Goal: Task Accomplishment & Management: Use online tool/utility

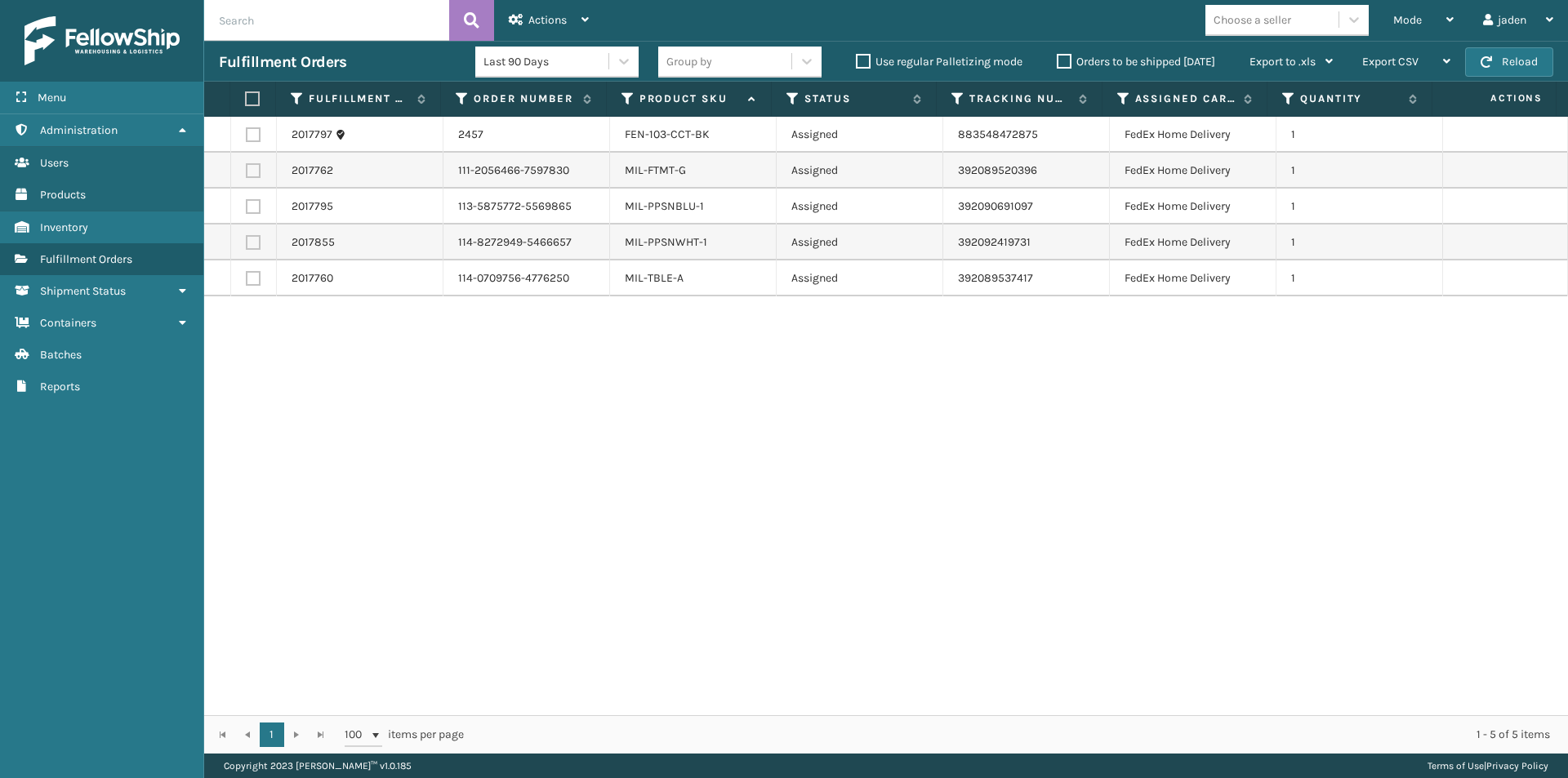
click at [1455, 29] on div "Mode Regular Mode Picking Mode Labeling Mode Exit Scan Mode" at bounding box center [1423, 21] width 90 height 41
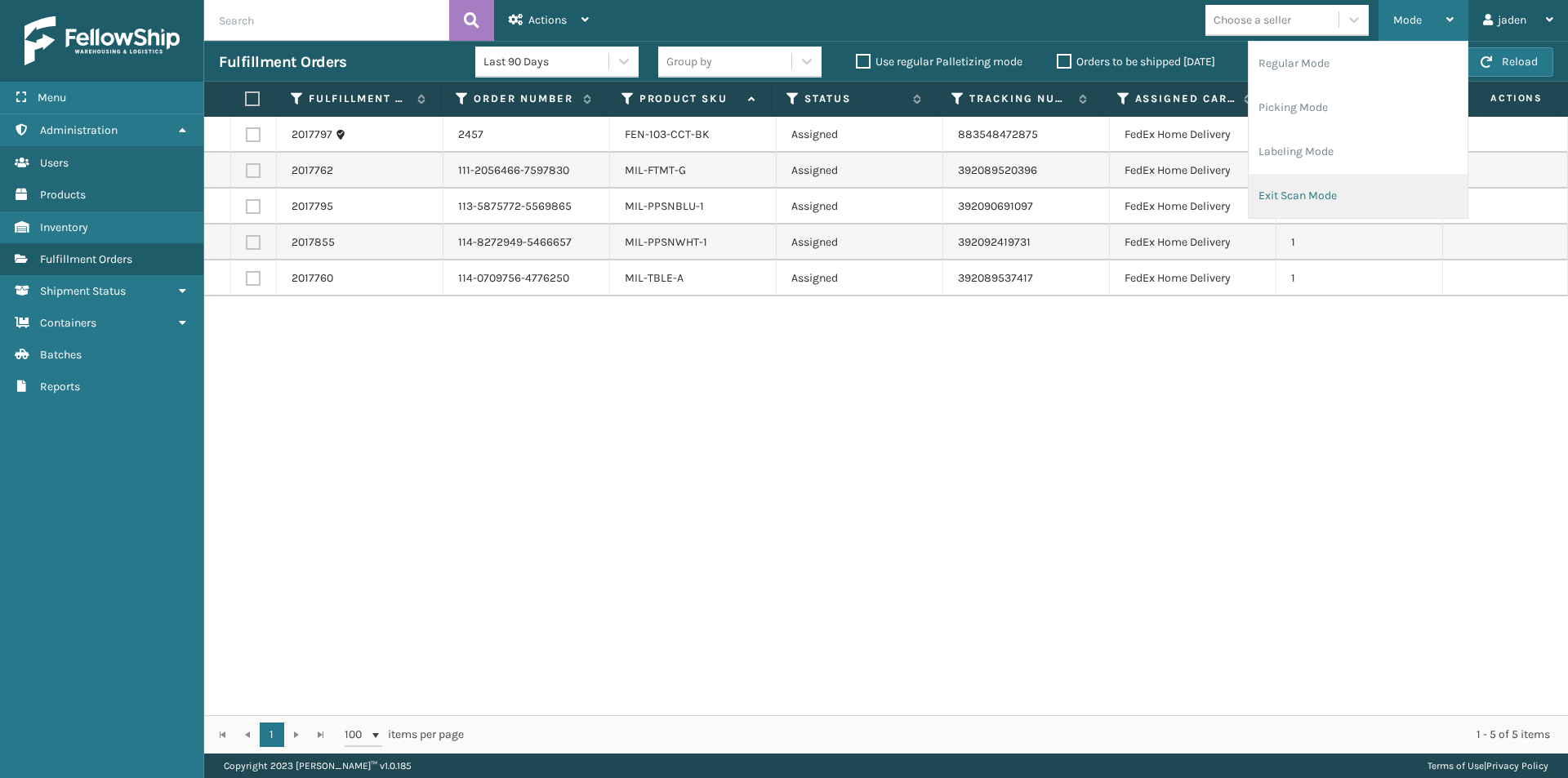
click at [1350, 196] on li "Exit Scan Mode" at bounding box center [1357, 195] width 219 height 44
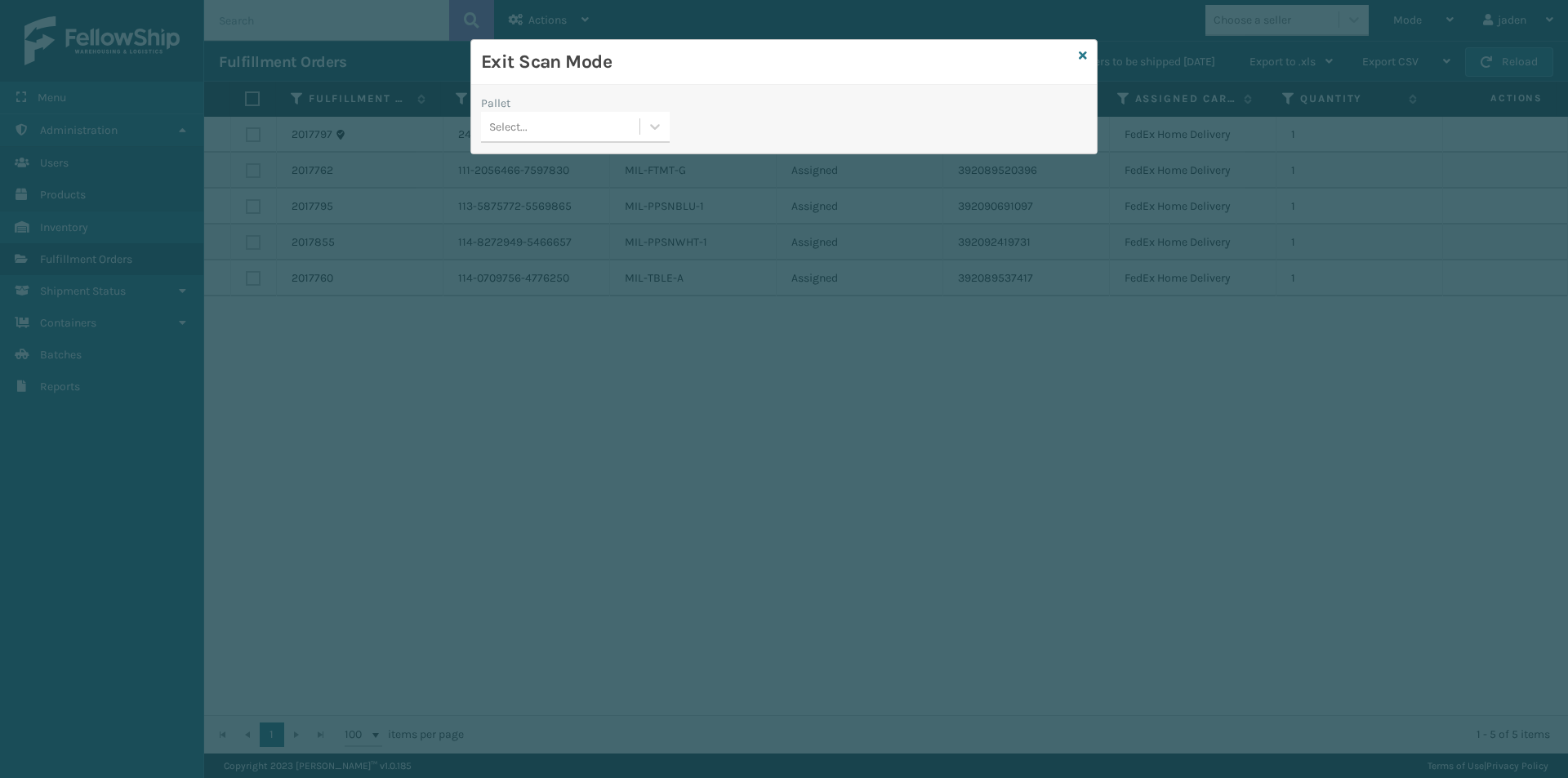
drag, startPoint x: 648, startPoint y: 134, endPoint x: 671, endPoint y: 129, distance: 23.5
click at [671, 129] on div "Pallet Select..." at bounding box center [575, 123] width 208 height 58
drag, startPoint x: 1076, startPoint y: 51, endPoint x: 1084, endPoint y: 56, distance: 9.4
click at [1081, 52] on div "Exit Scan Mode Pallet Select..." at bounding box center [784, 96] width 627 height 115
click at [1084, 56] on icon at bounding box center [1083, 56] width 8 height 12
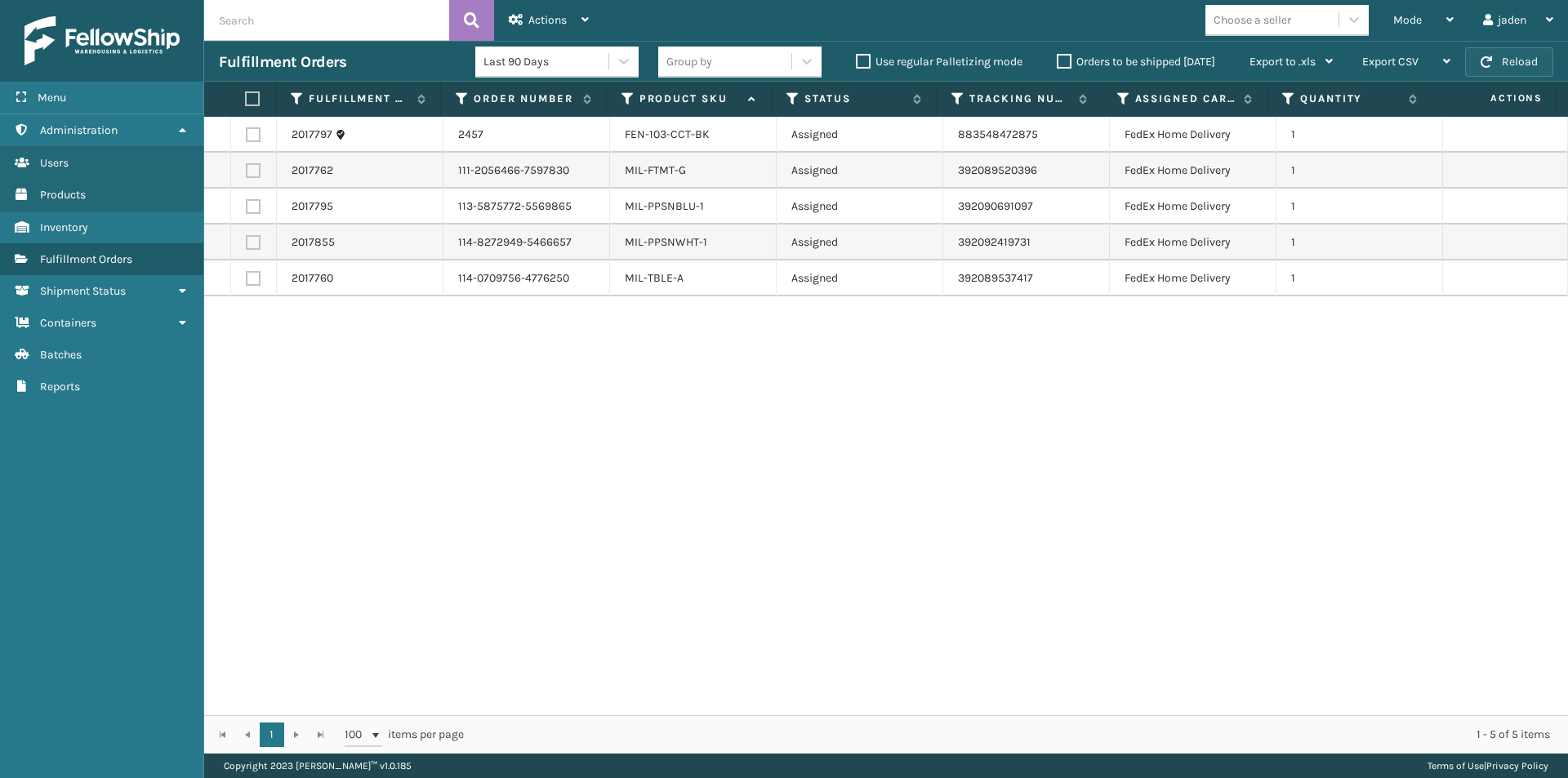
click at [1531, 57] on button "Reload" at bounding box center [1509, 62] width 88 height 29
click at [1451, 4] on div "Mode" at bounding box center [1423, 21] width 61 height 41
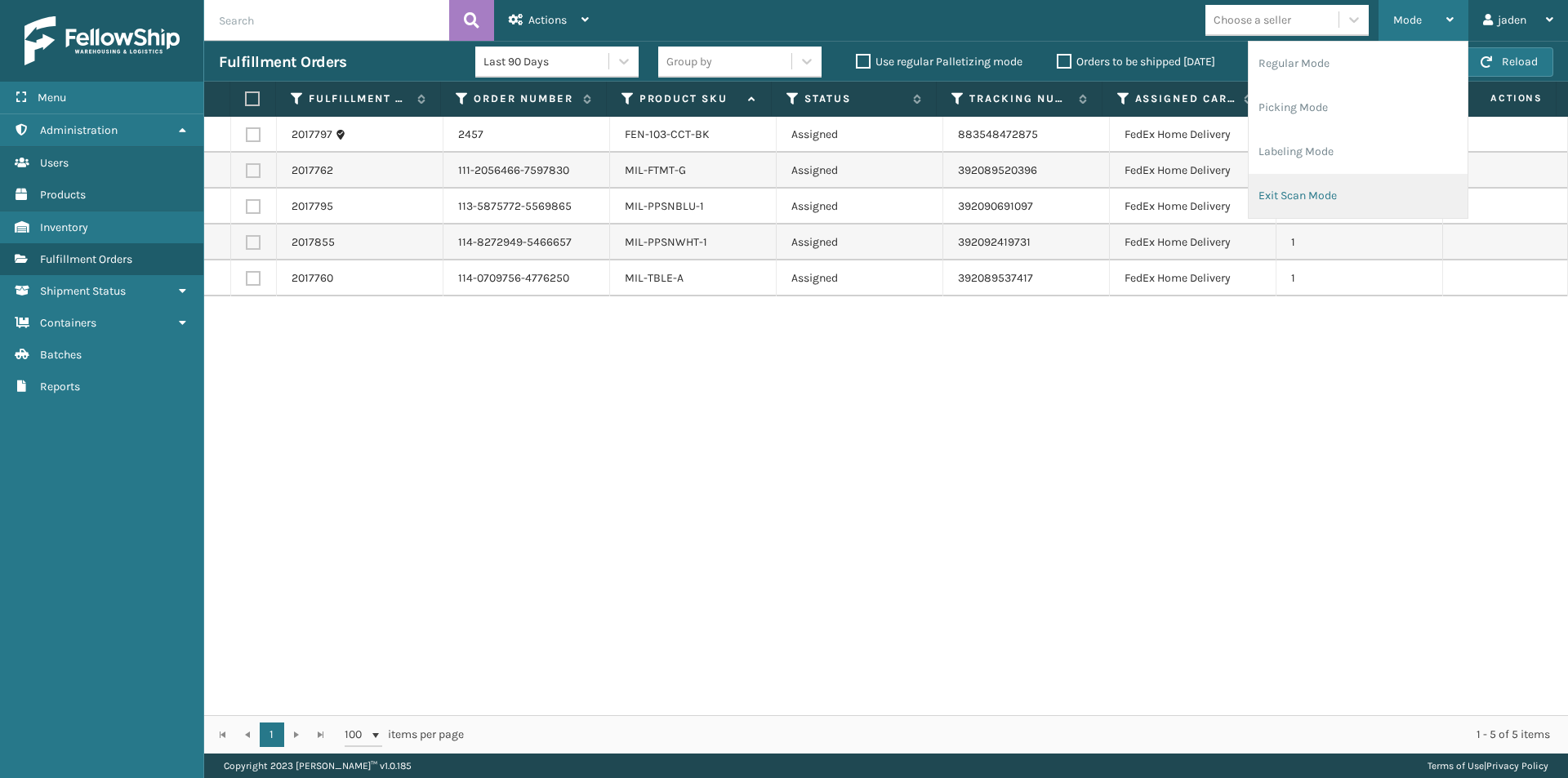
click at [1323, 200] on li "Exit Scan Mode" at bounding box center [1357, 195] width 219 height 44
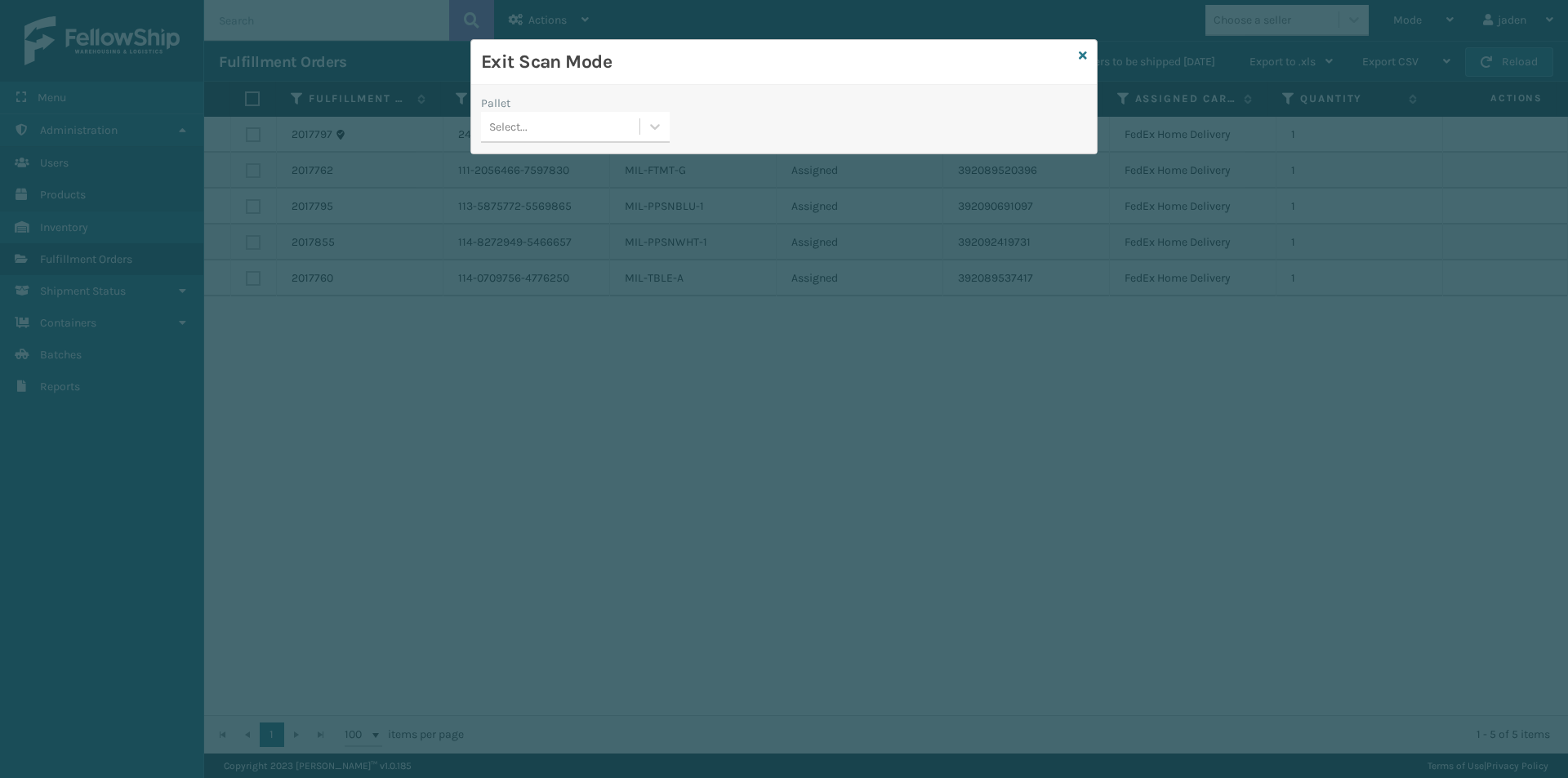
drag, startPoint x: 655, startPoint y: 131, endPoint x: 606, endPoint y: 149, distance: 52.2
click at [654, 130] on icon at bounding box center [655, 126] width 17 height 17
drag, startPoint x: 562, startPoint y: 159, endPoint x: 962, endPoint y: 98, distance: 404.6
click at [580, 154] on div "No options" at bounding box center [575, 168] width 188 height 30
click at [1080, 54] on icon at bounding box center [1083, 56] width 8 height 12
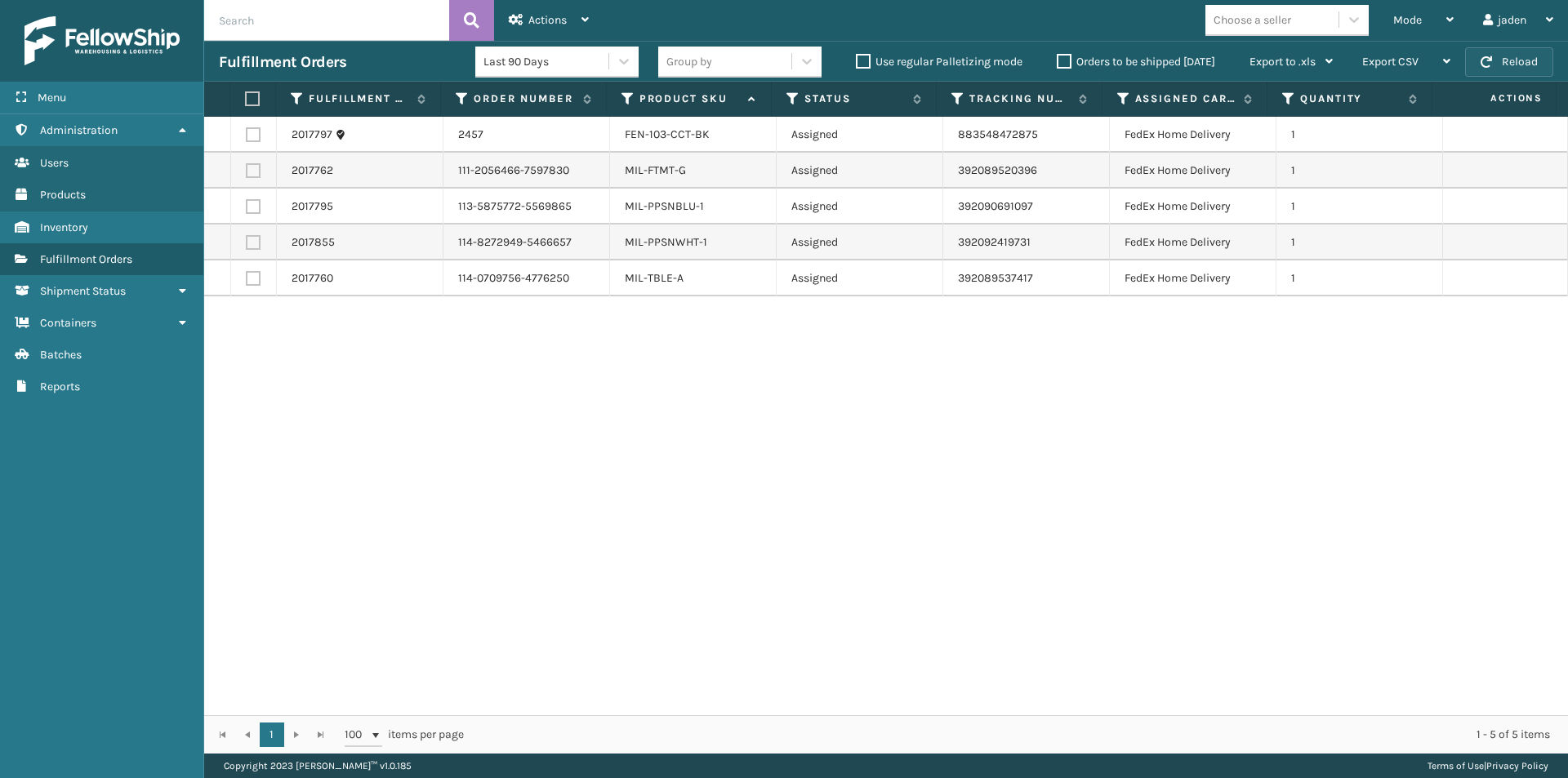
click at [1500, 65] on button "Reload" at bounding box center [1509, 62] width 88 height 29
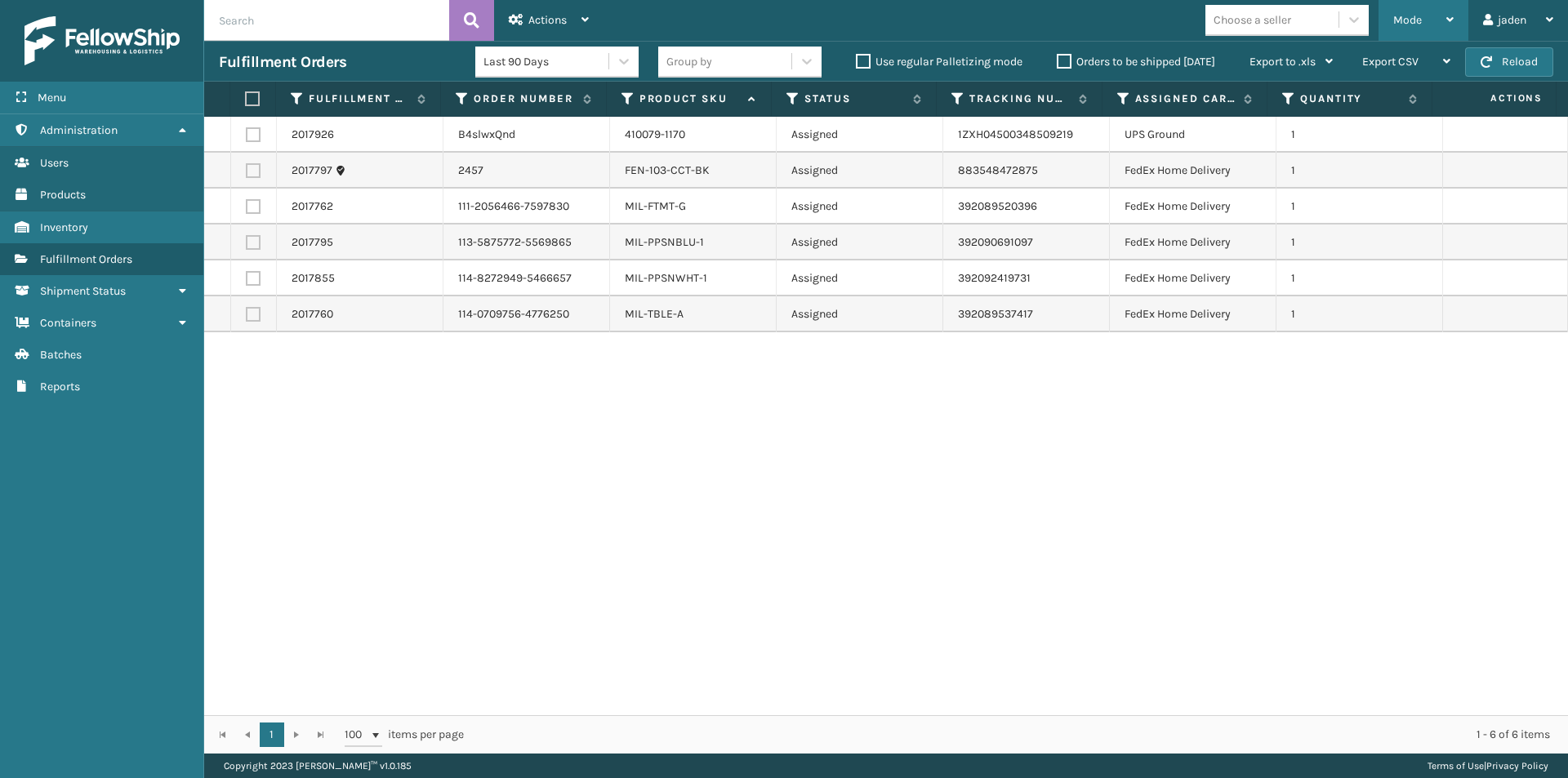
click at [1408, 19] on span "Mode" at bounding box center [1406, 20] width 28 height 14
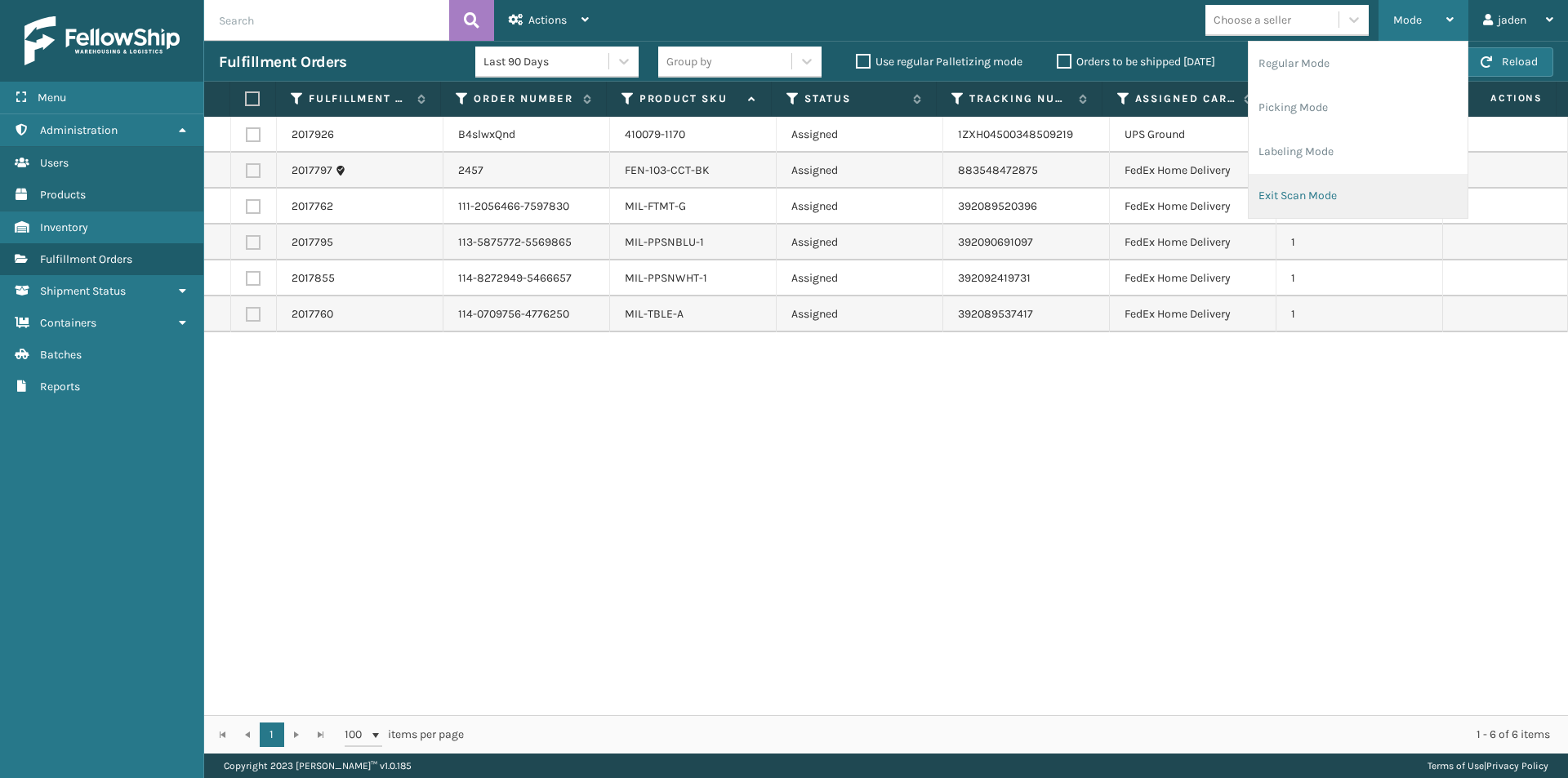
click at [1298, 196] on li "Exit Scan Mode" at bounding box center [1357, 195] width 219 height 44
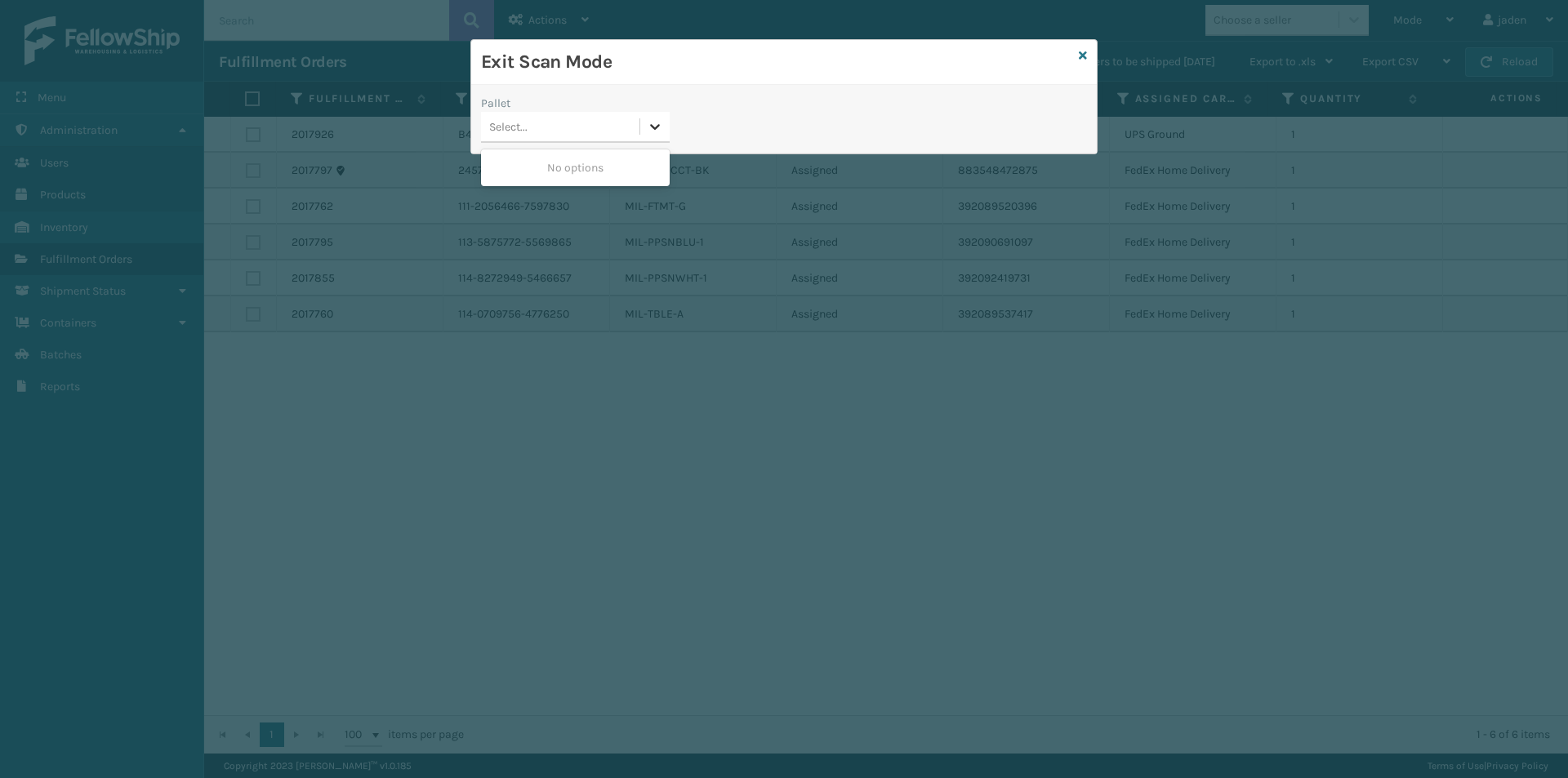
click at [654, 131] on icon at bounding box center [655, 126] width 17 height 17
click at [1076, 58] on div "Exit Scan Mode" at bounding box center [784, 63] width 625 height 45
